Goal: Navigation & Orientation: Find specific page/section

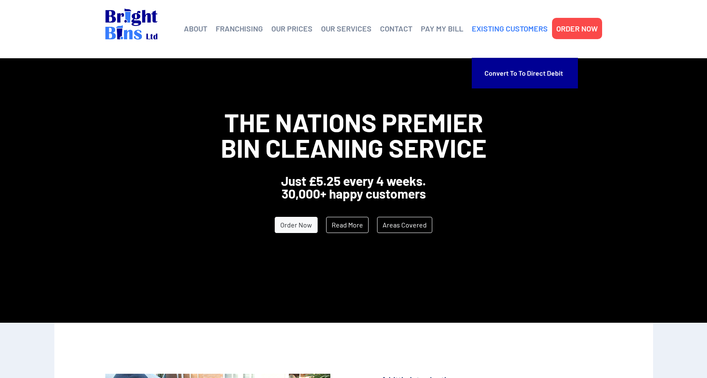
click at [506, 29] on link "EXISTING CUSTOMERS" at bounding box center [510, 28] width 76 height 13
